Goal: Information Seeking & Learning: Learn about a topic

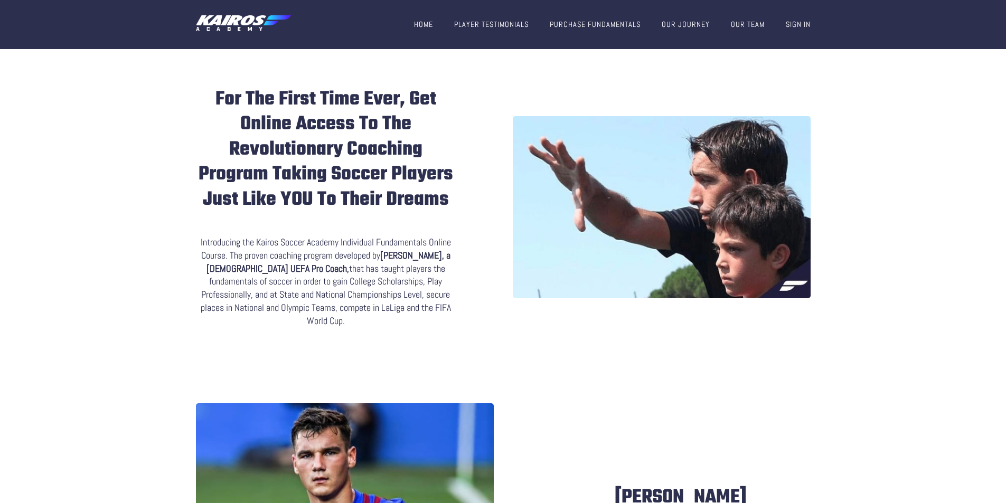
click at [741, 23] on link "Our Team" at bounding box center [748, 25] width 34 height 10
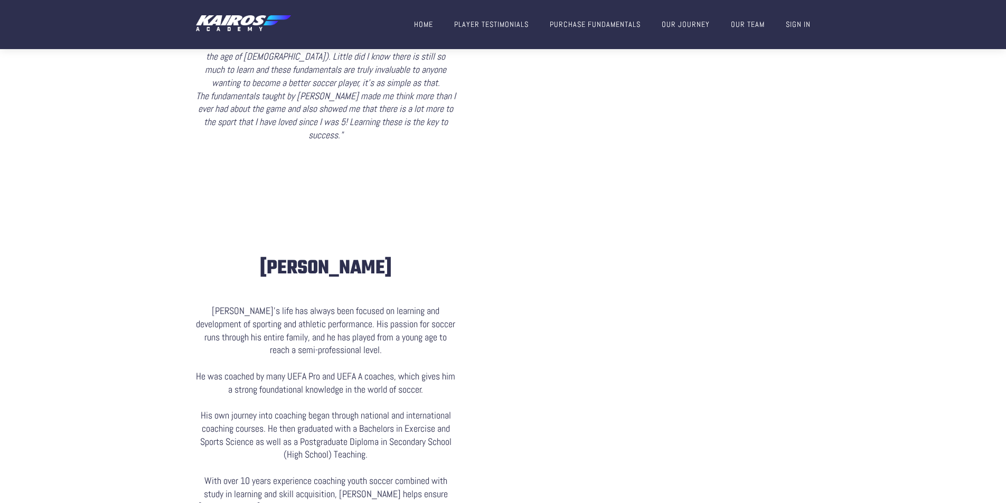
scroll to position [1422, 0]
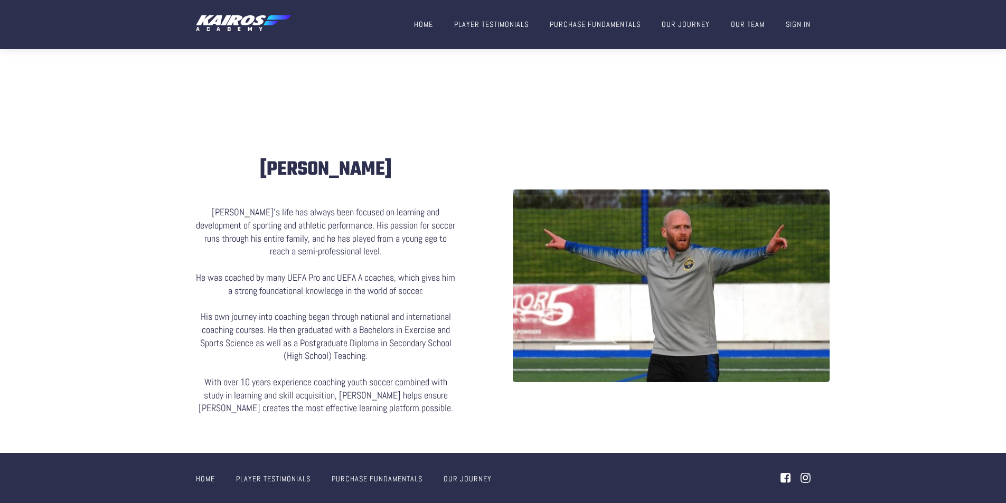
drag, startPoint x: 1012, startPoint y: 23, endPoint x: 823, endPoint y: 343, distance: 371.1
drag, startPoint x: 217, startPoint y: 291, endPoint x: 400, endPoint y: 328, distance: 186.9
click at [400, 328] on div "Jude’s life has always been focused on learning and development of sporting and…" at bounding box center [326, 310] width 260 height 209
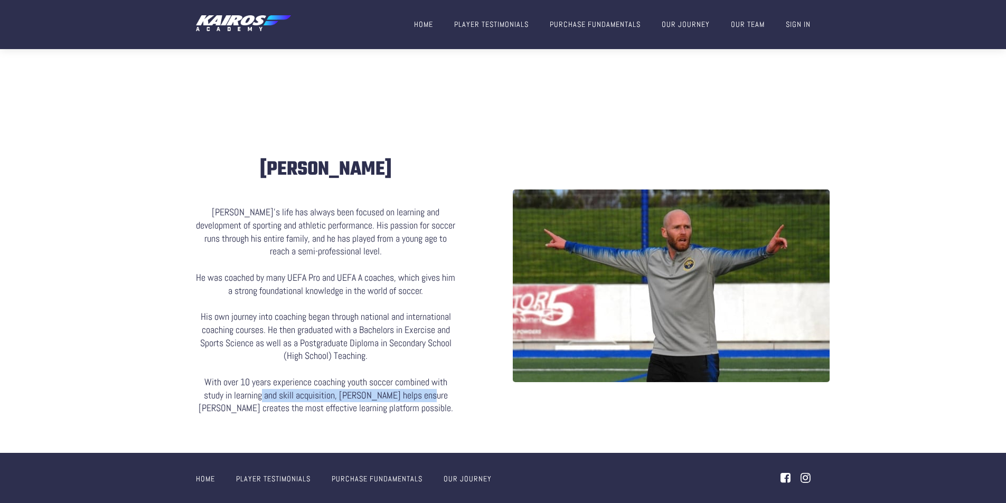
drag, startPoint x: 253, startPoint y: 365, endPoint x: 416, endPoint y: 367, distance: 162.7
click at [416, 367] on div "Jude’s life has always been focused on learning and development of sporting and…" at bounding box center [326, 310] width 260 height 209
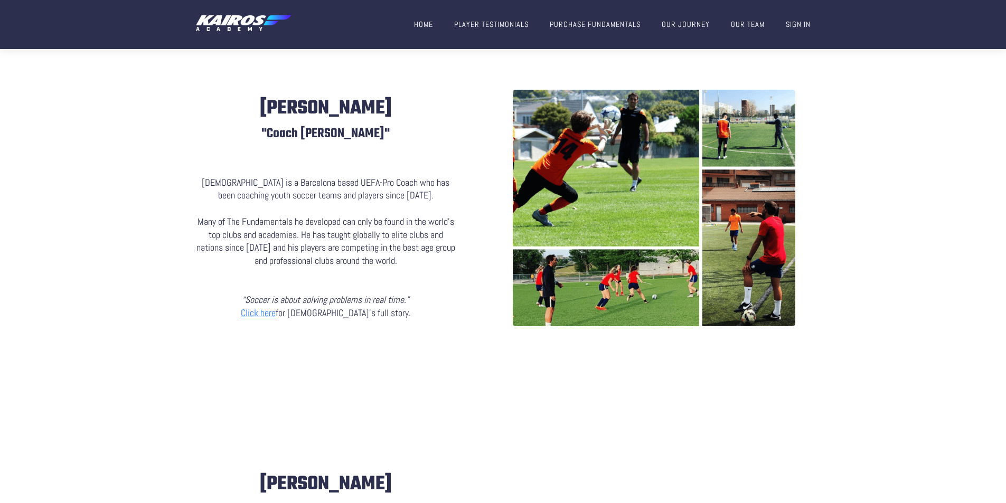
scroll to position [0, 0]
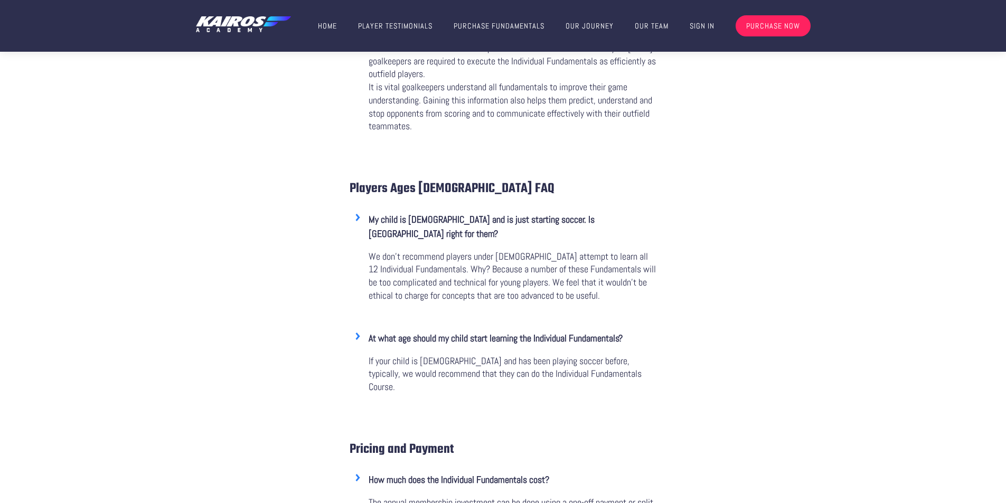
scroll to position [3919, 0]
